Goal: Check status

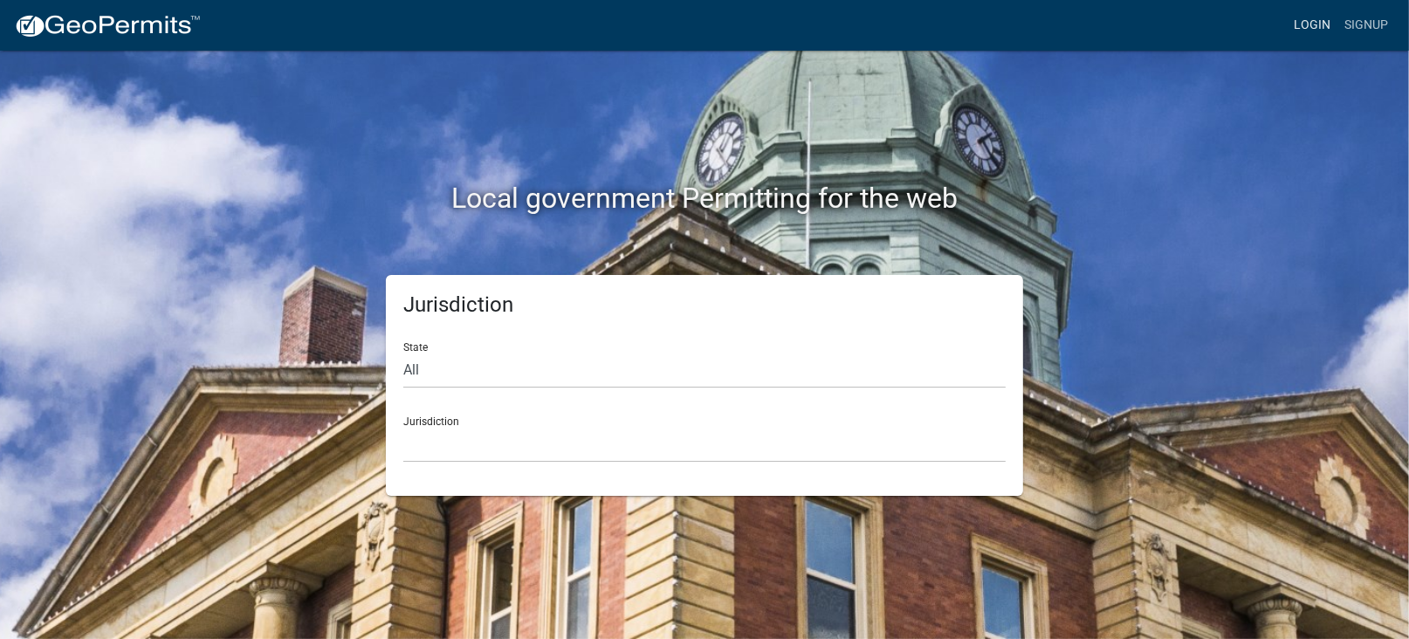
click at [1311, 26] on link "Login" at bounding box center [1312, 25] width 51 height 33
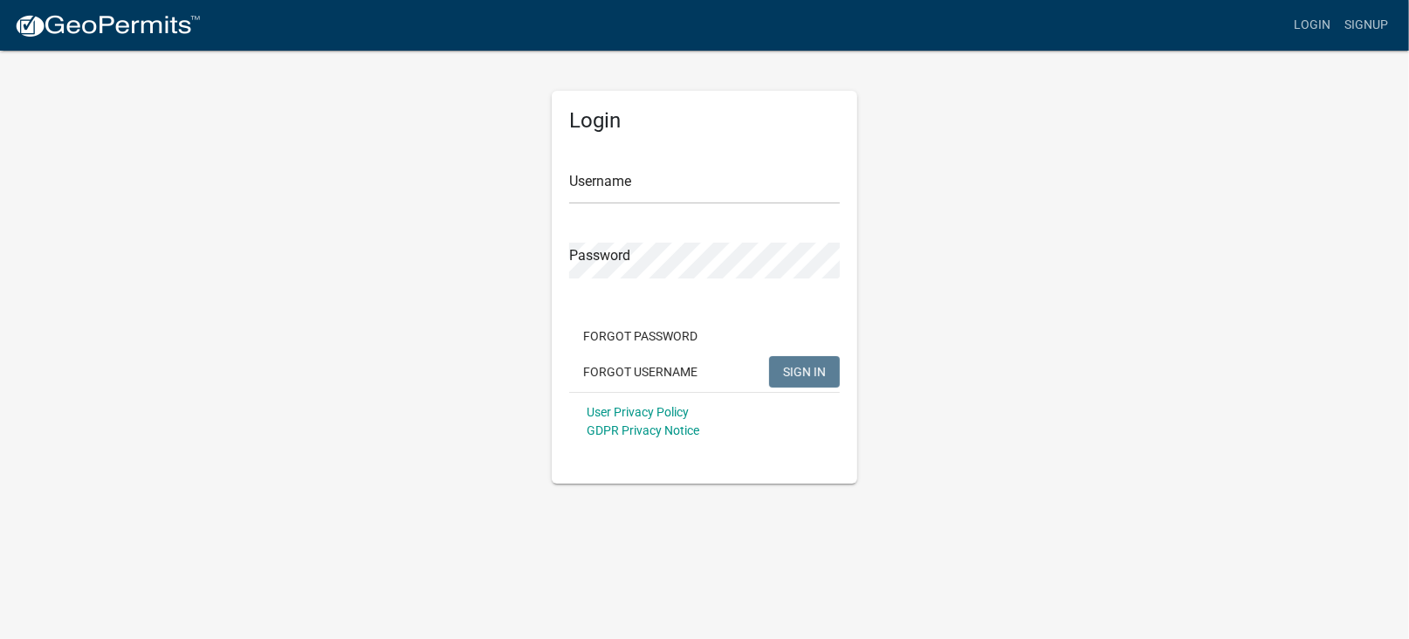
type input "lcote"
click at [808, 370] on span "SIGN IN" at bounding box center [804, 371] width 43 height 14
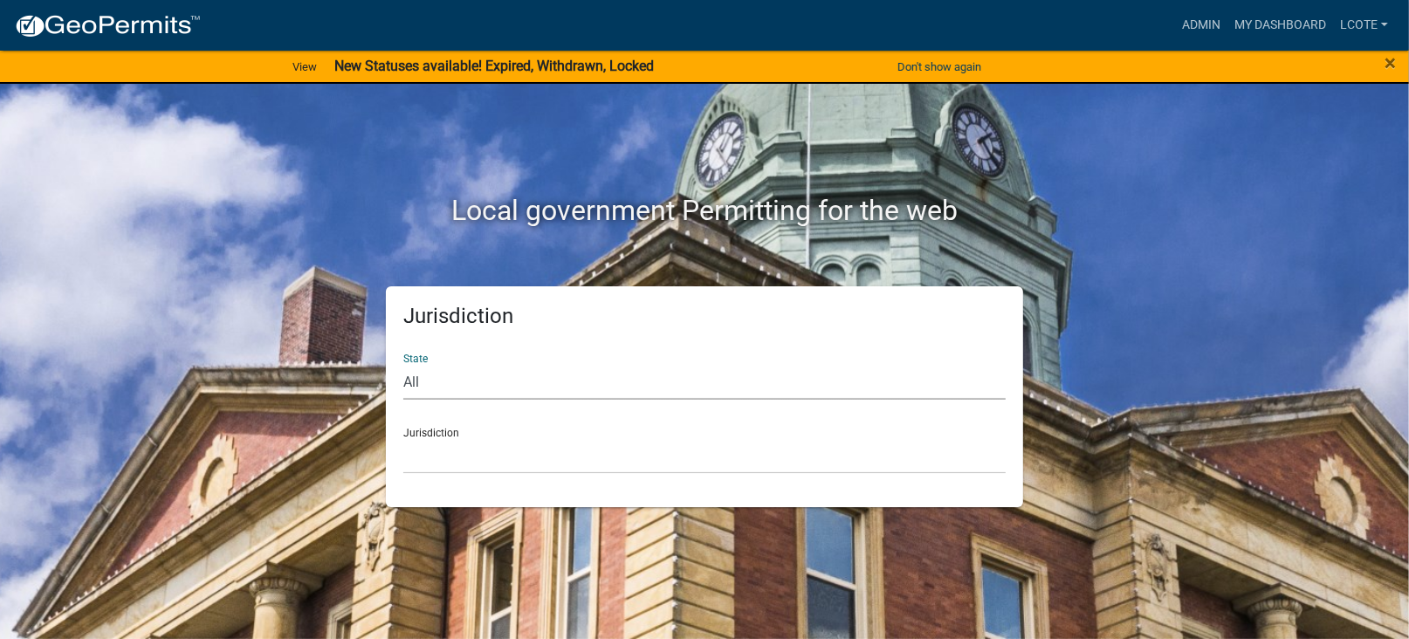
select select "Minnesota"
click option "Minnesota" at bounding box center [0, 0] width 0 height 0
click at [403, 438] on select "Becker County, Minnesota Benton County, Minnesota Carlton County, Minnesota Cit…" at bounding box center [704, 456] width 602 height 36
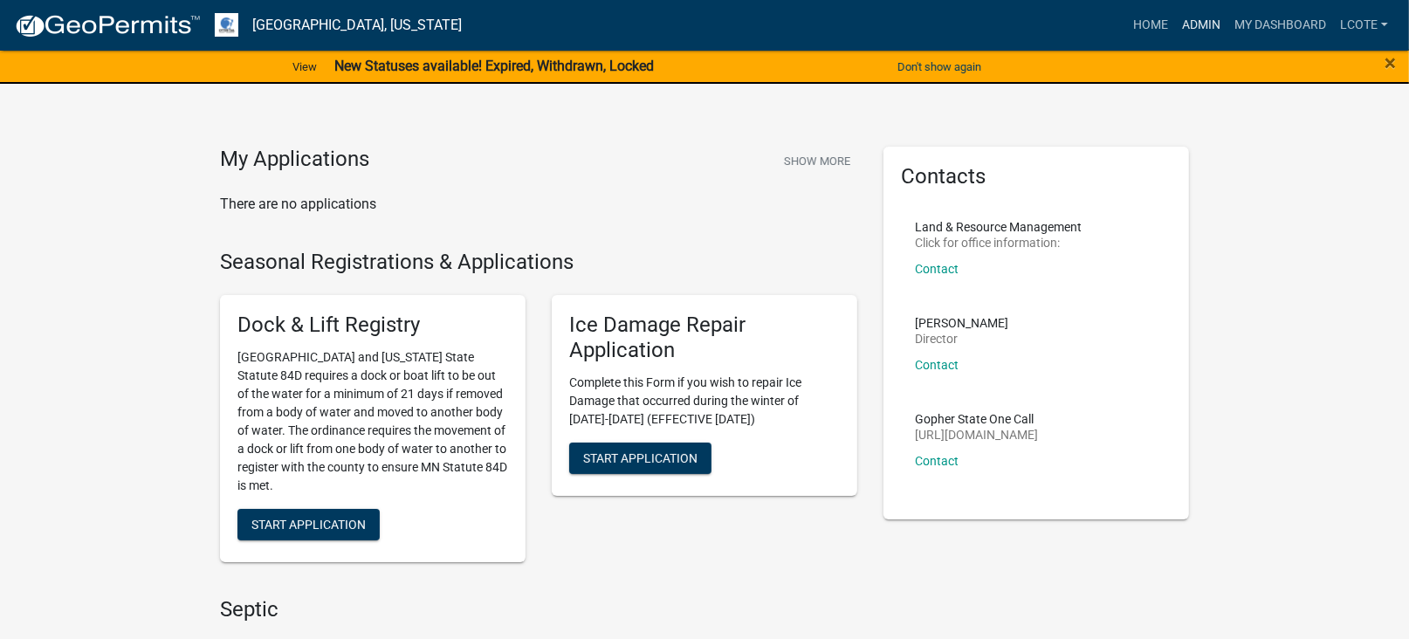
click at [1215, 19] on link "Admin" at bounding box center [1201, 25] width 52 height 33
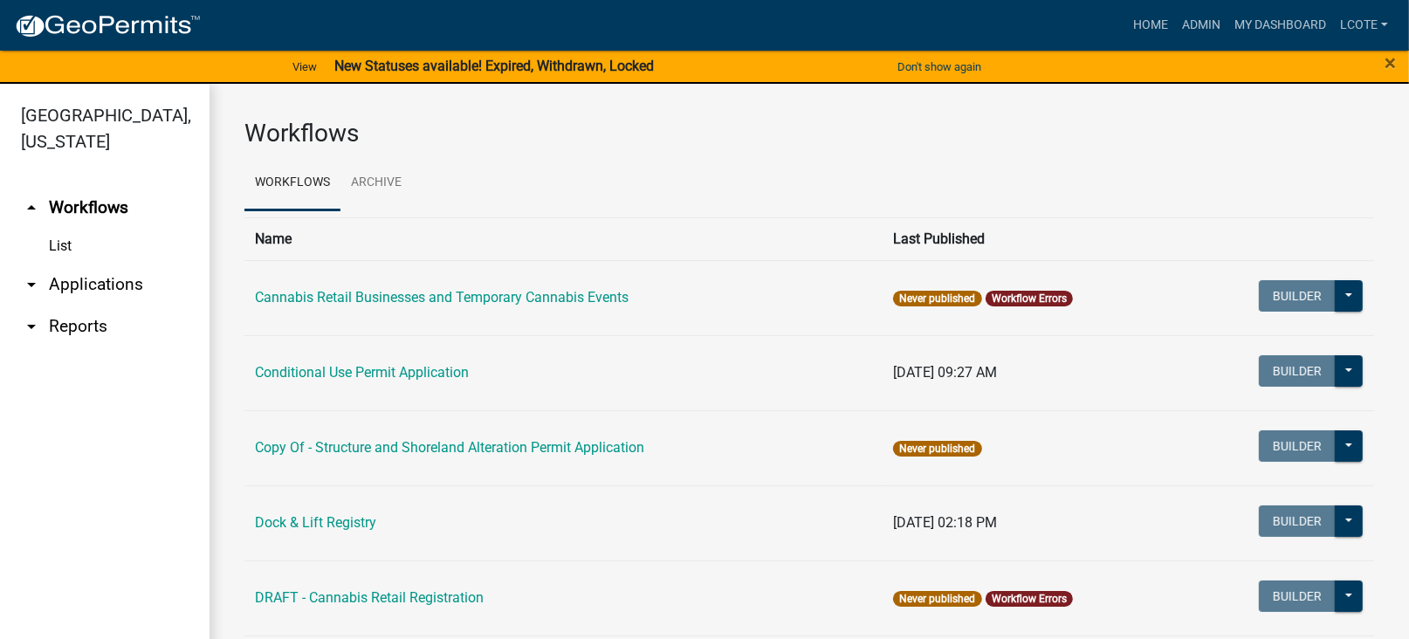
click at [92, 284] on link "arrow_drop_down Applications" at bounding box center [105, 285] width 210 height 42
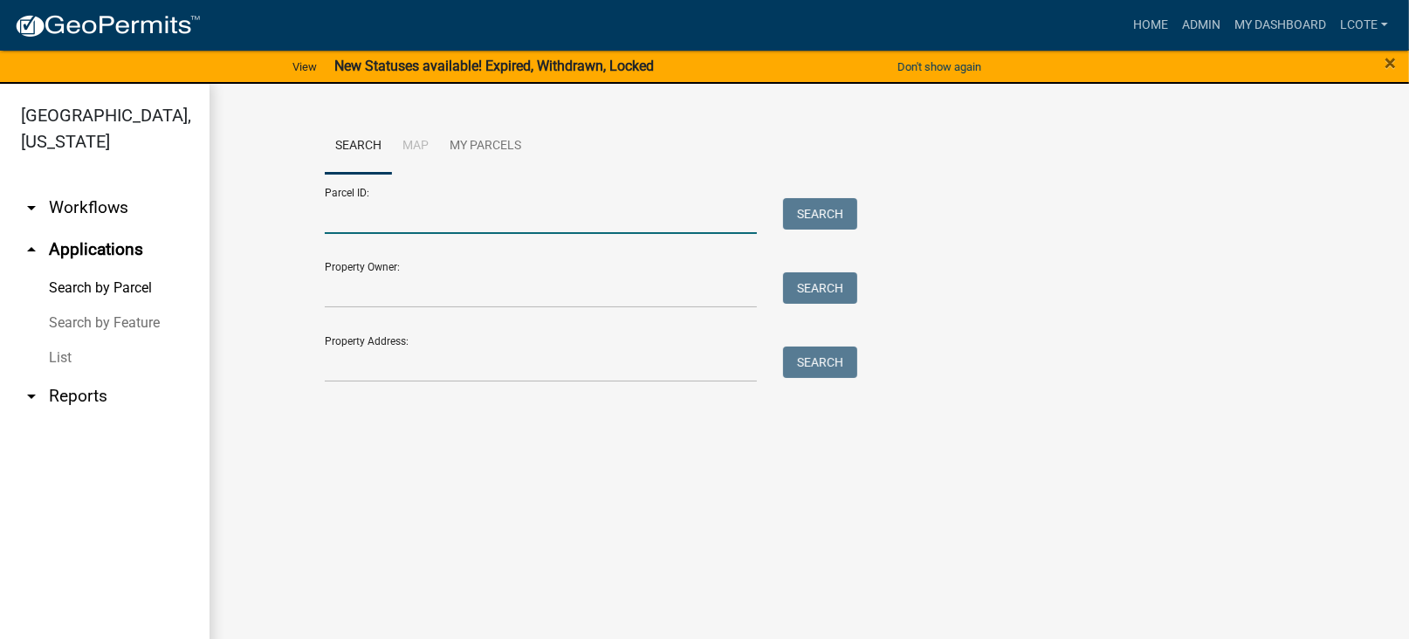
click at [351, 214] on input "Parcel ID:" at bounding box center [541, 216] width 432 height 36
paste input "22000990661000"
type input "22000990661000"
click at [824, 210] on button "Search" at bounding box center [820, 213] width 74 height 31
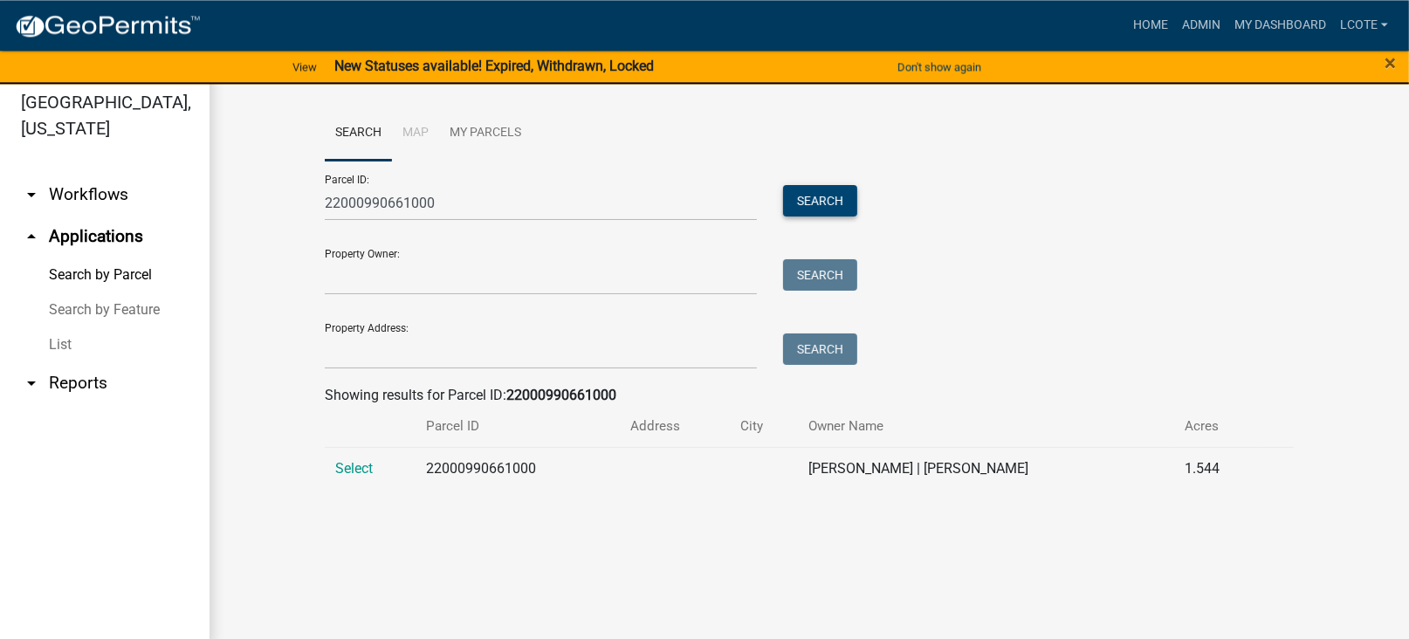
scroll to position [20, 0]
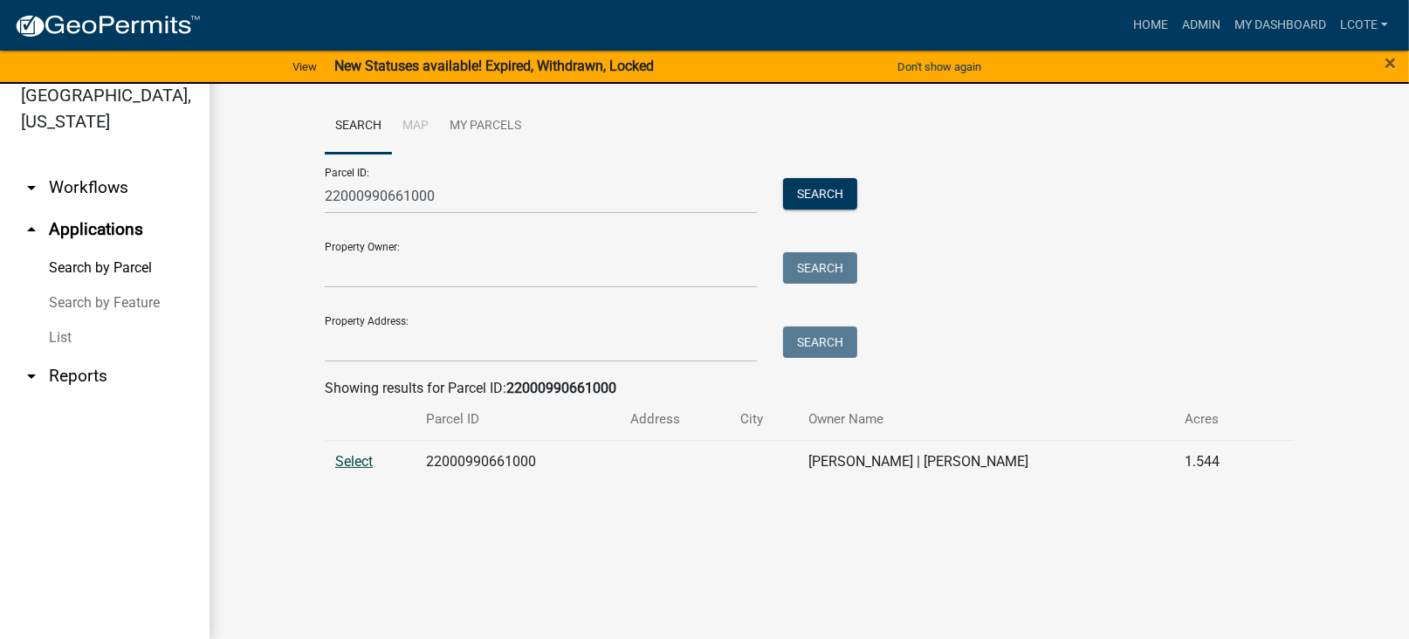
click at [353, 455] on span "Select" at bounding box center [354, 461] width 38 height 17
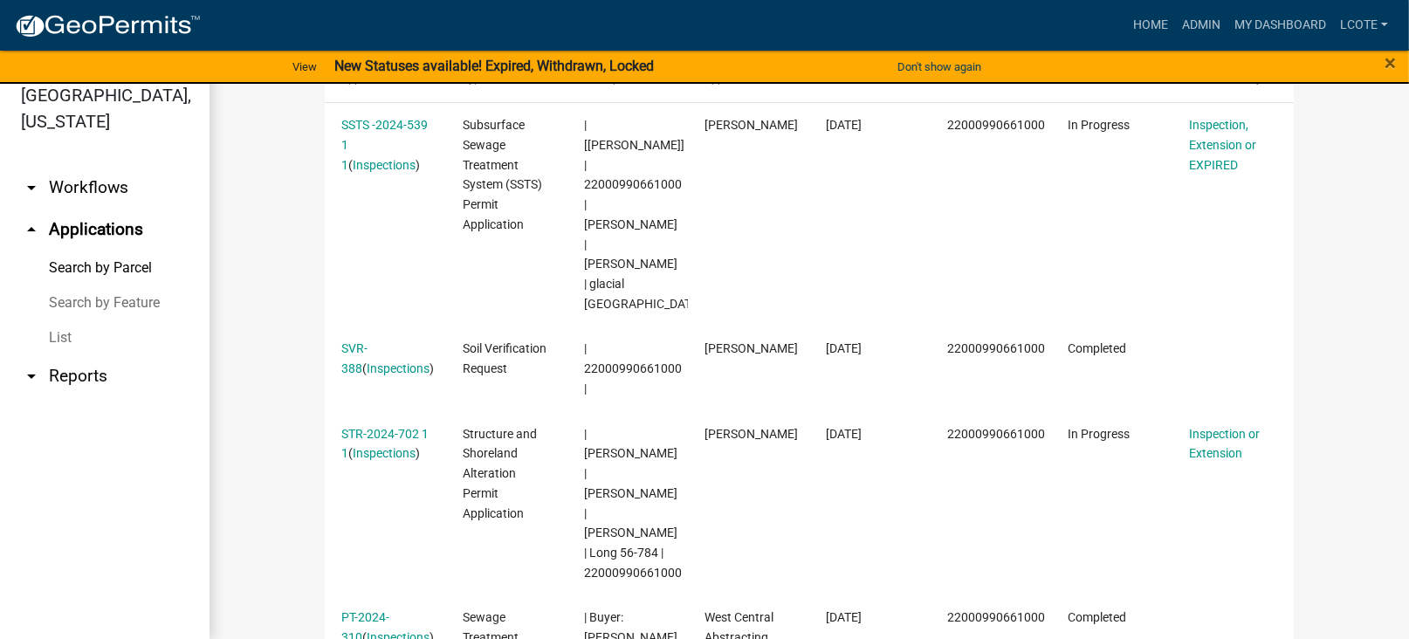
scroll to position [689, 0]
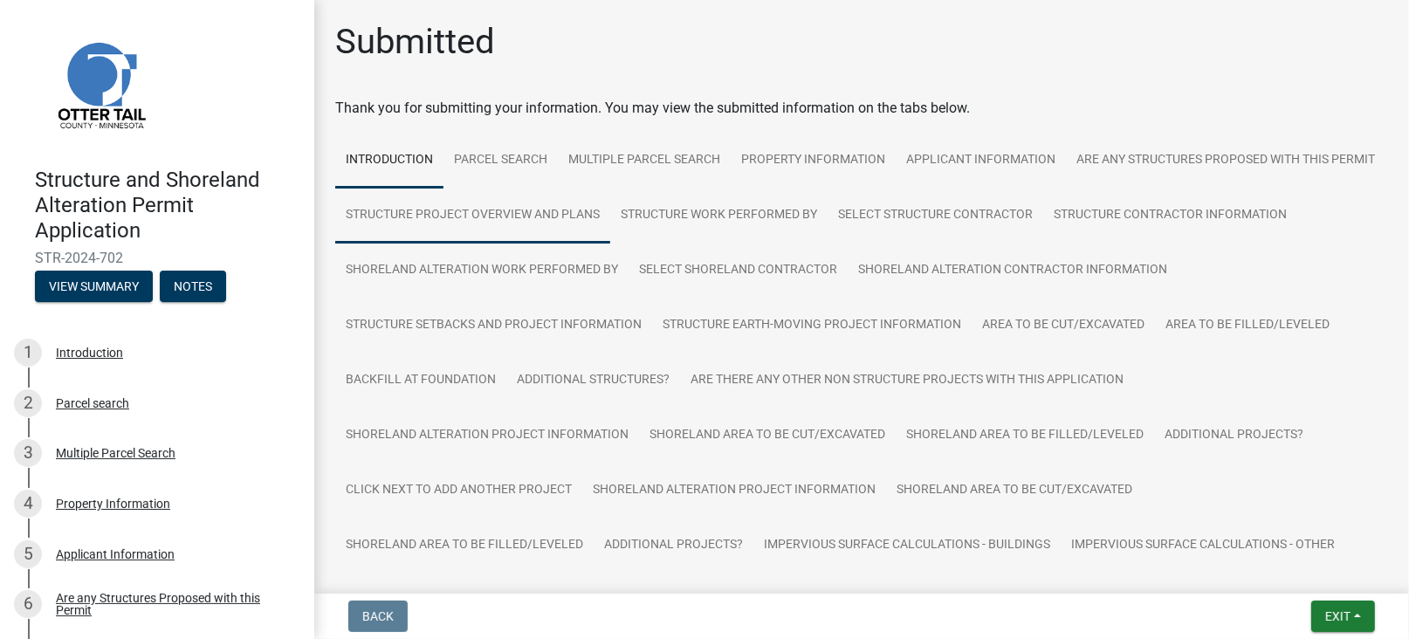
click at [529, 212] on link "Structure Project Overview and Plans" at bounding box center [472, 216] width 275 height 56
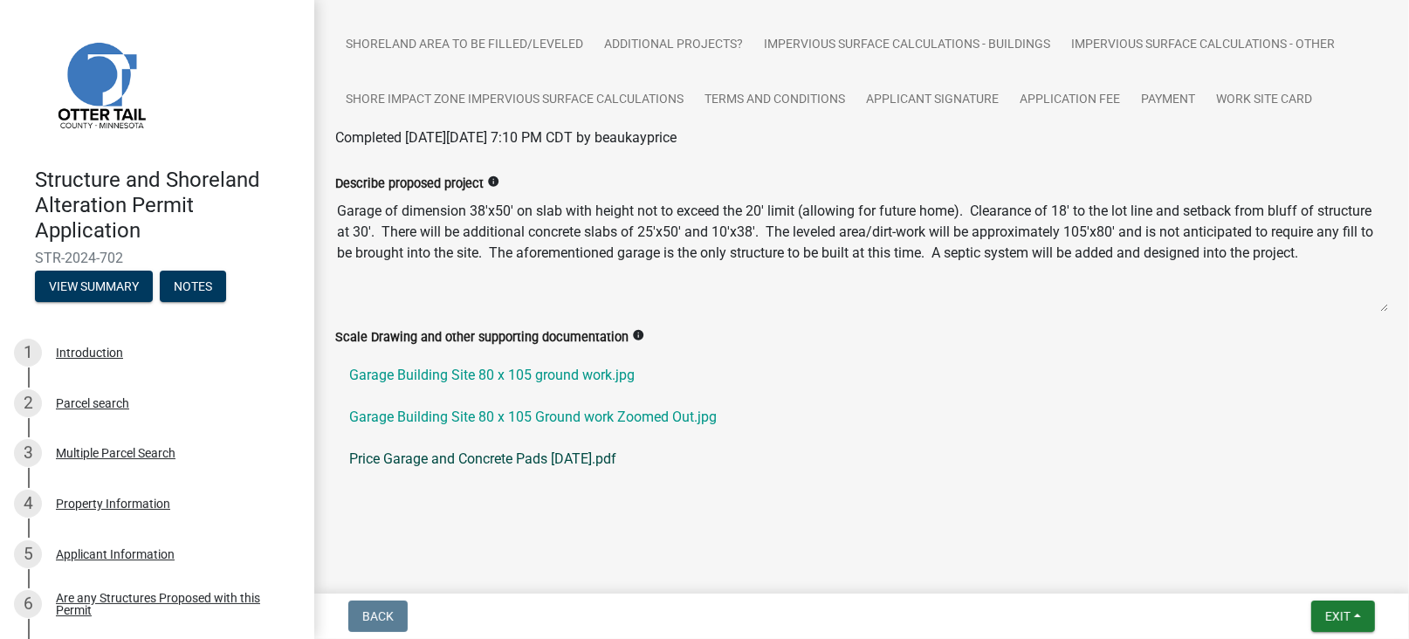
click at [538, 456] on link "Price Garage and Concrete Pads [DATE].pdf" at bounding box center [861, 459] width 1053 height 42
click at [517, 456] on link "Price Garage and Concrete Pads [DATE].pdf" at bounding box center [861, 459] width 1053 height 42
click at [561, 418] on link "Garage Building Site 80 x 105 Ground work Zoomed Out.jpg" at bounding box center [861, 417] width 1053 height 42
click at [580, 375] on link "Garage Building Site 80 x 105 ground work.jpg" at bounding box center [861, 375] width 1053 height 42
